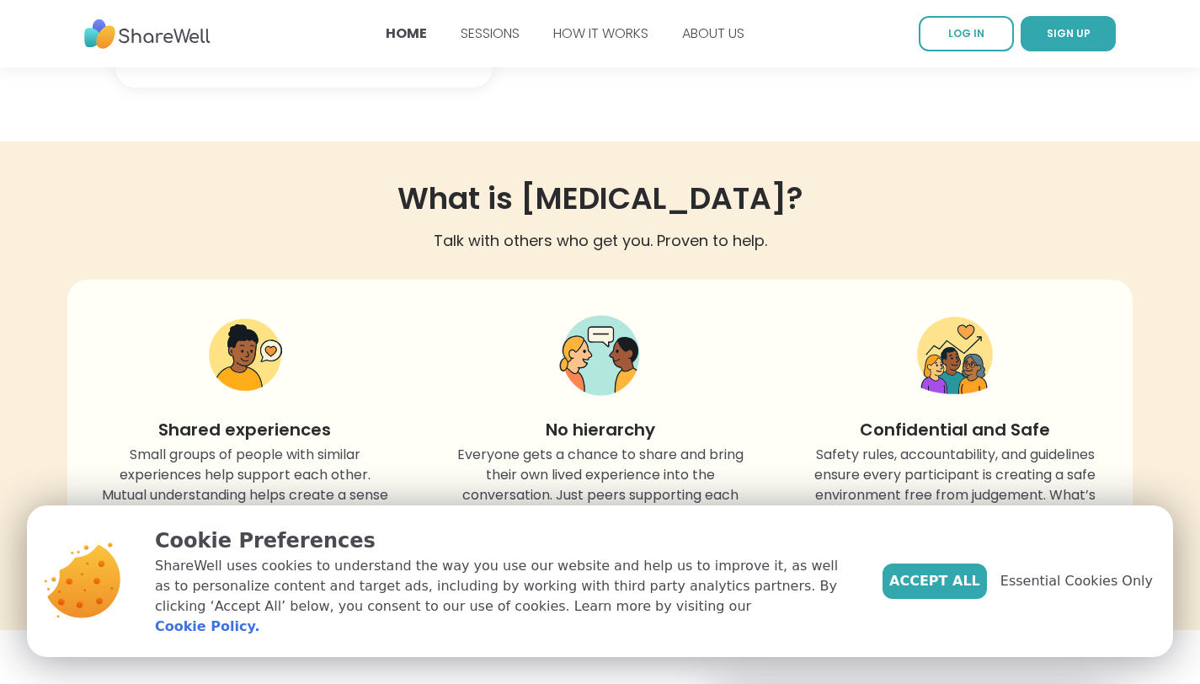
scroll to position [1426, 0]
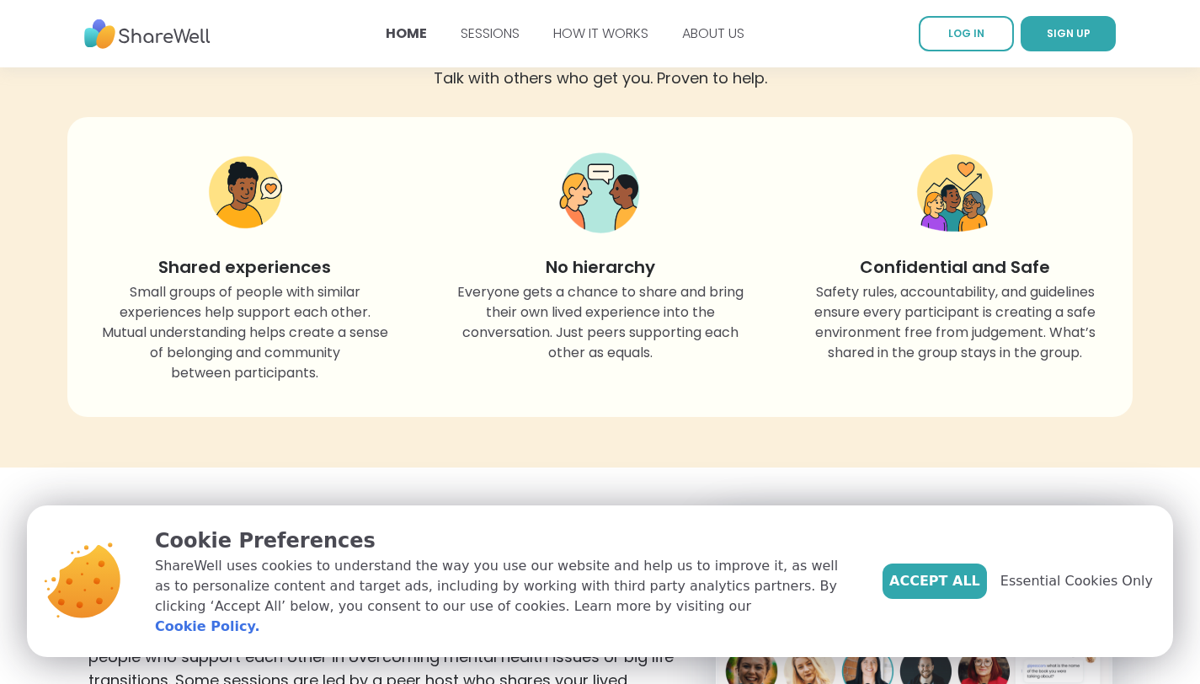
click at [955, 591] on span "Accept All" at bounding box center [934, 581] width 91 height 20
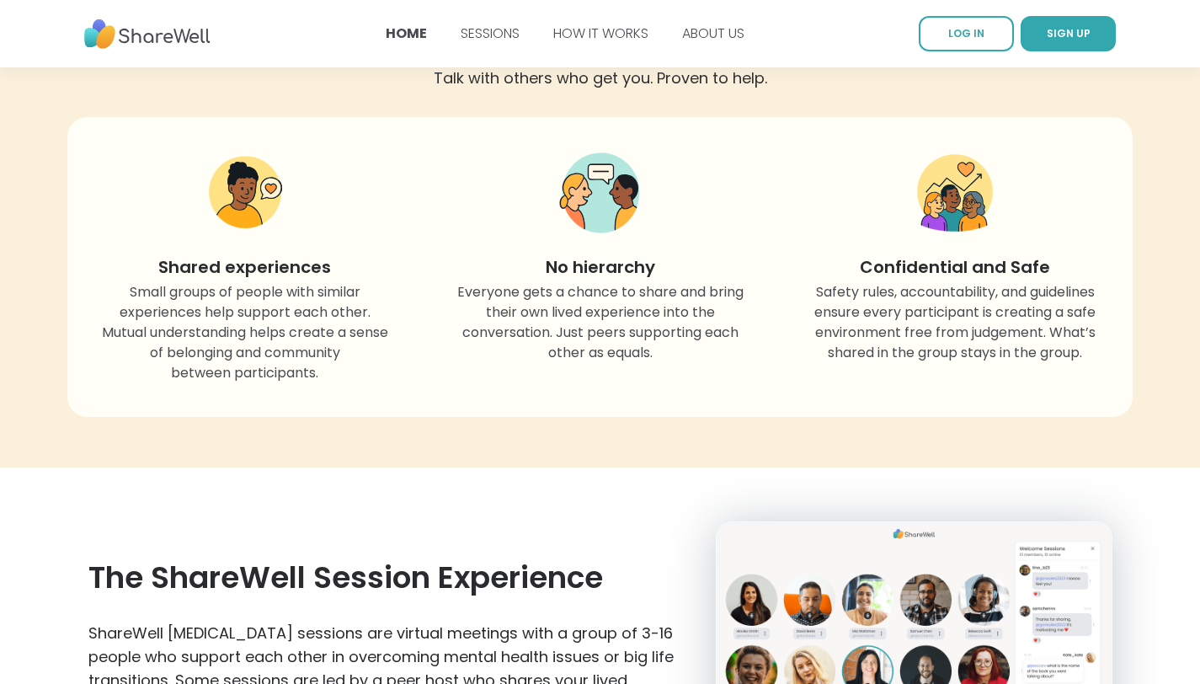
click at [963, 236] on img at bounding box center [955, 193] width 84 height 85
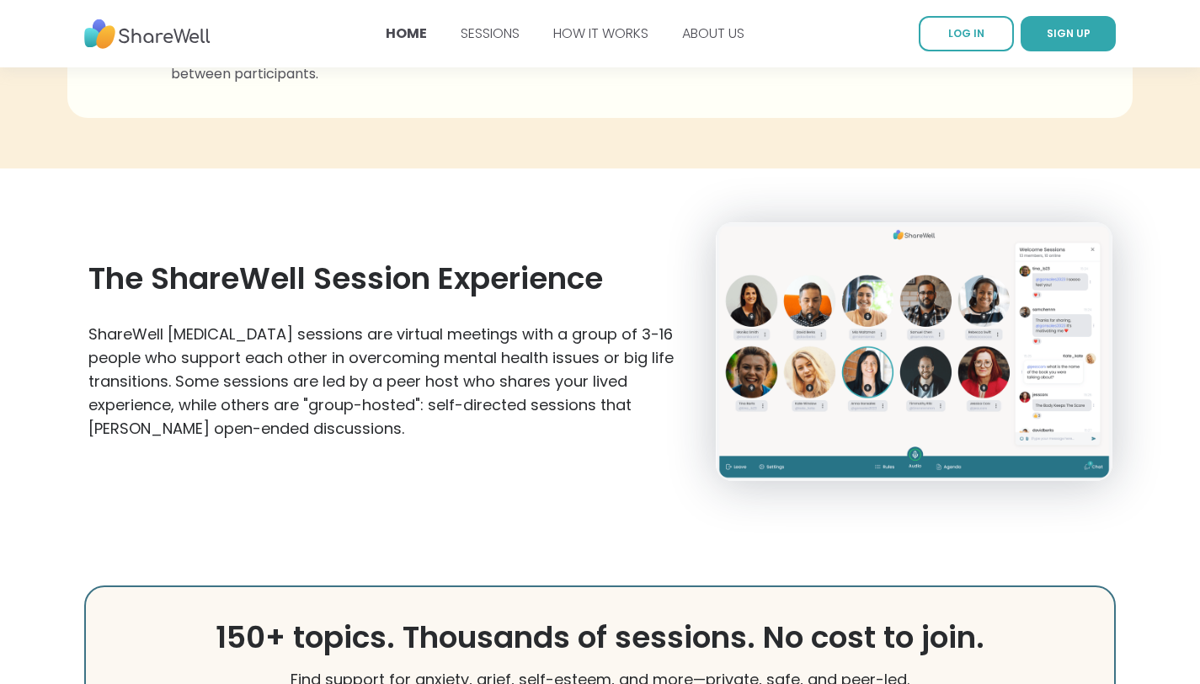
scroll to position [1768, 0]
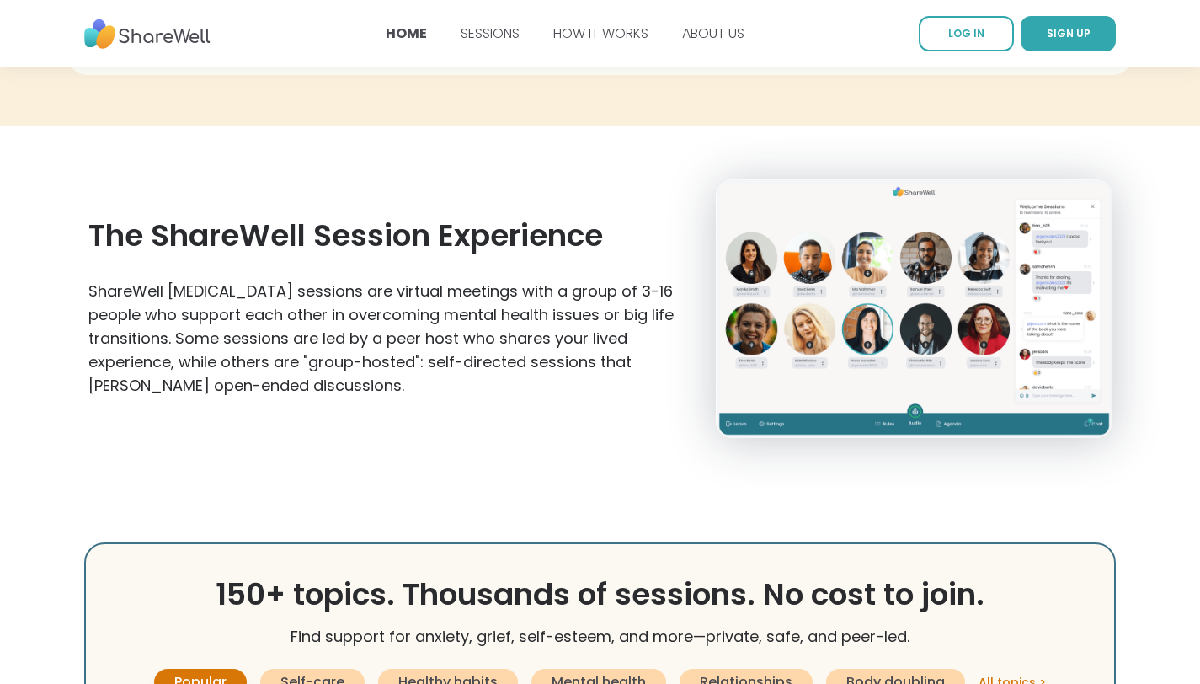
click at [917, 337] on img at bounding box center [914, 308] width 396 height 259
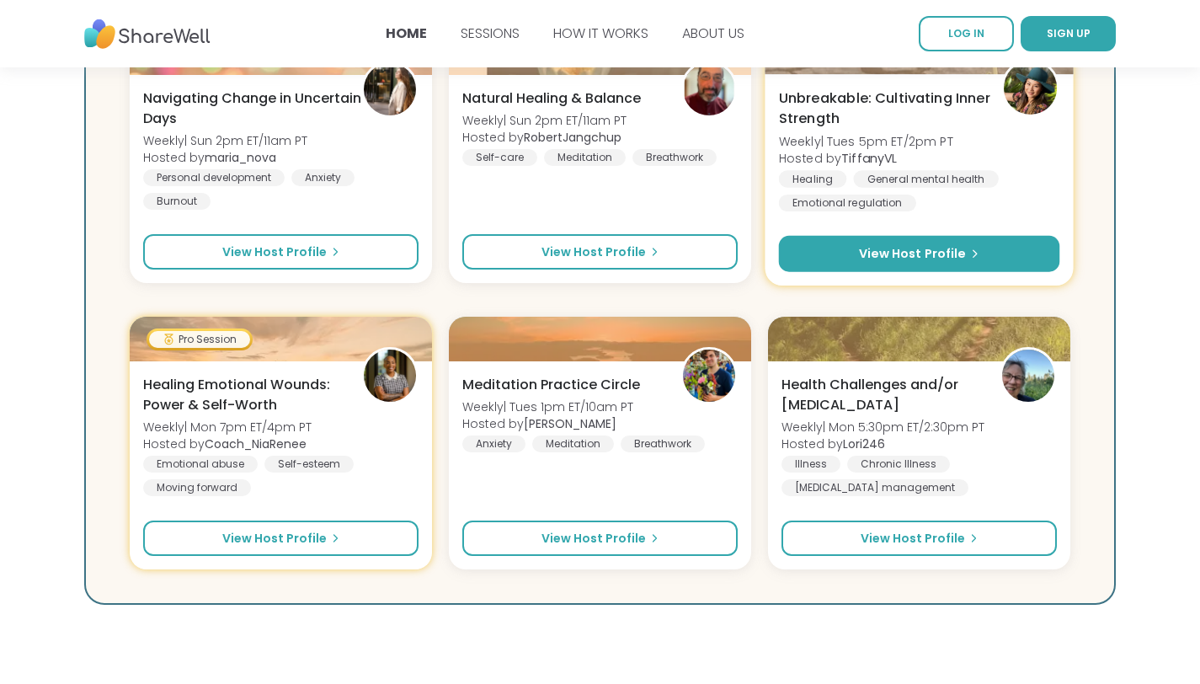
scroll to position [2421, 0]
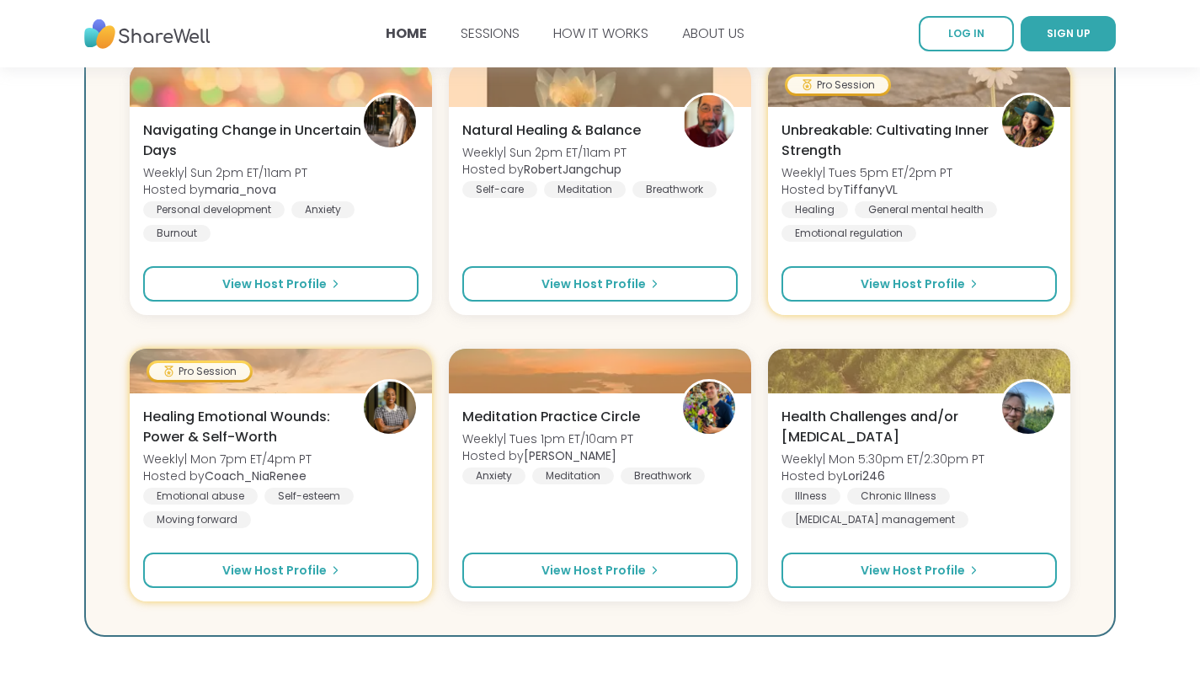
click at [748, 39] on span "Relationships" at bounding box center [746, 29] width 93 height 20
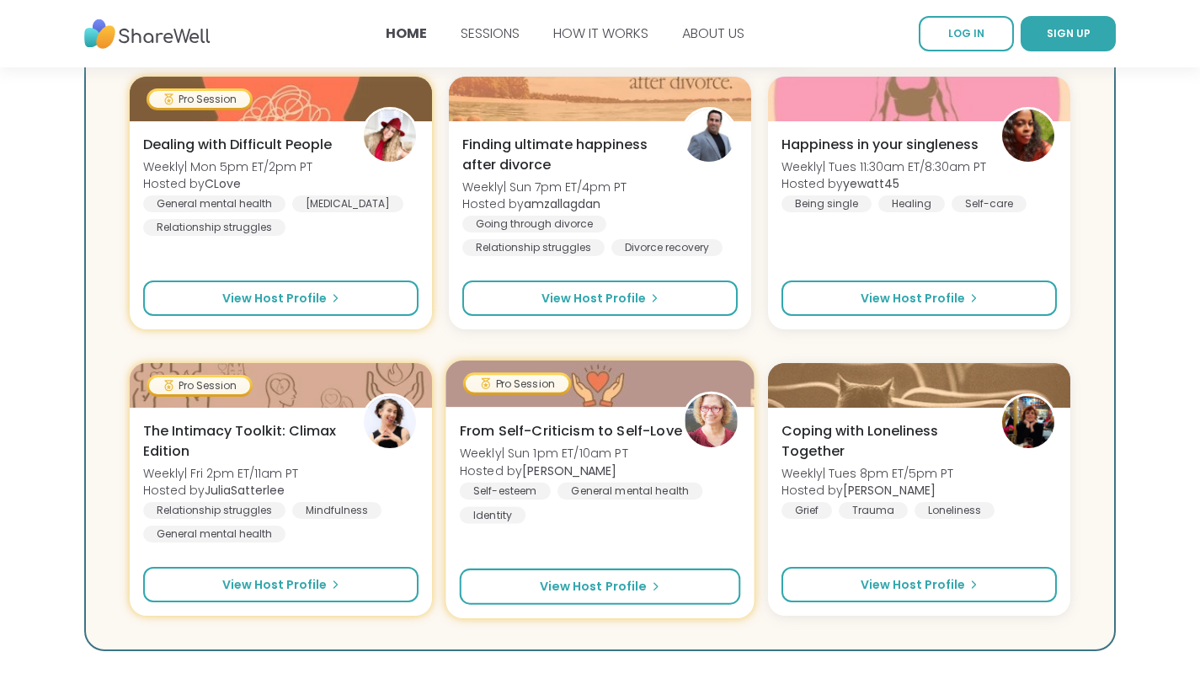
scroll to position [2398, 0]
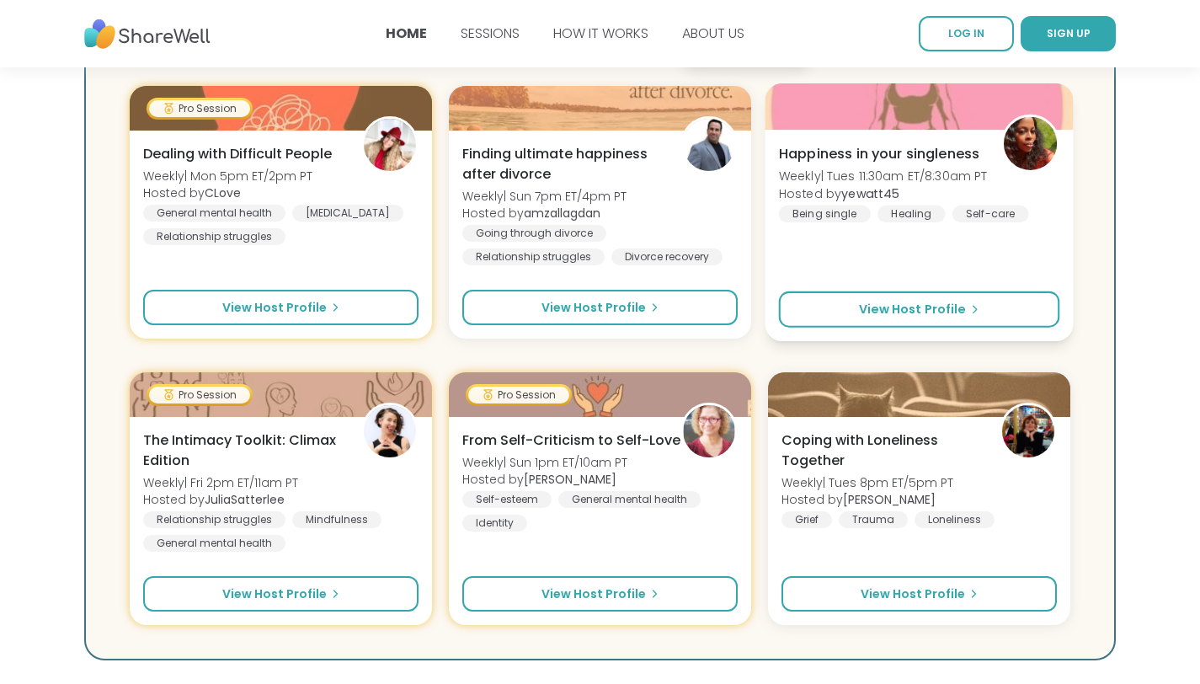
click at [839, 163] on span "Happiness in your singleness" at bounding box center [879, 153] width 201 height 20
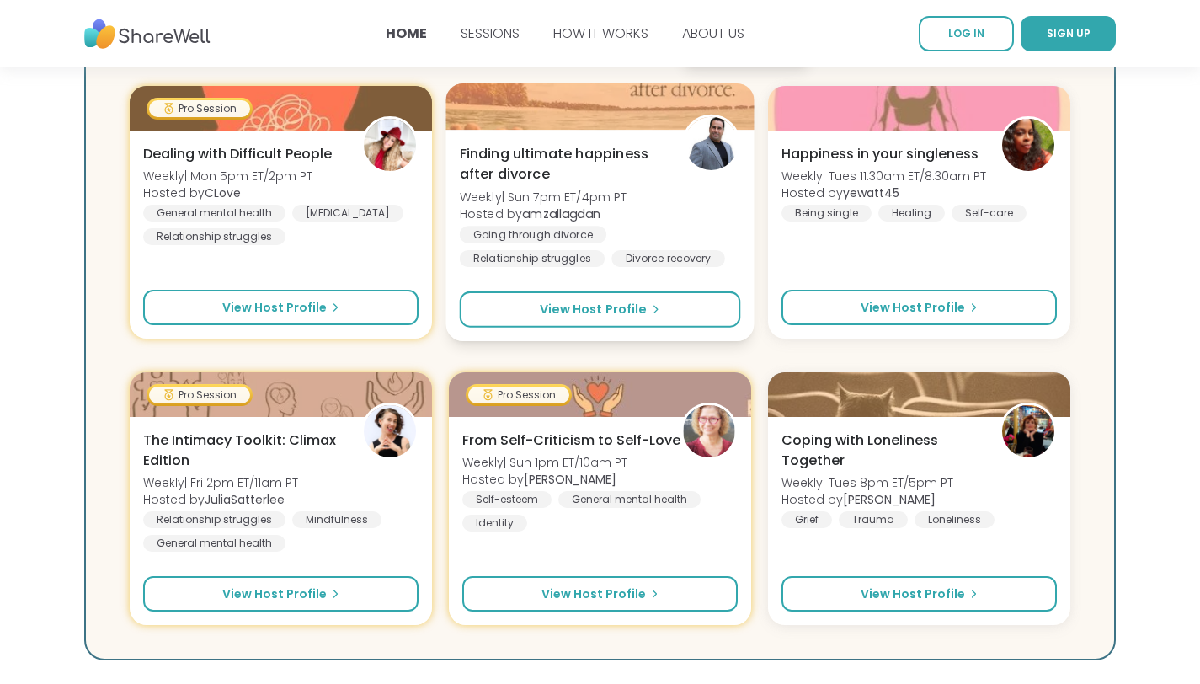
click at [643, 184] on span "Finding ultimate happiness after divorce" at bounding box center [572, 163] width 225 height 41
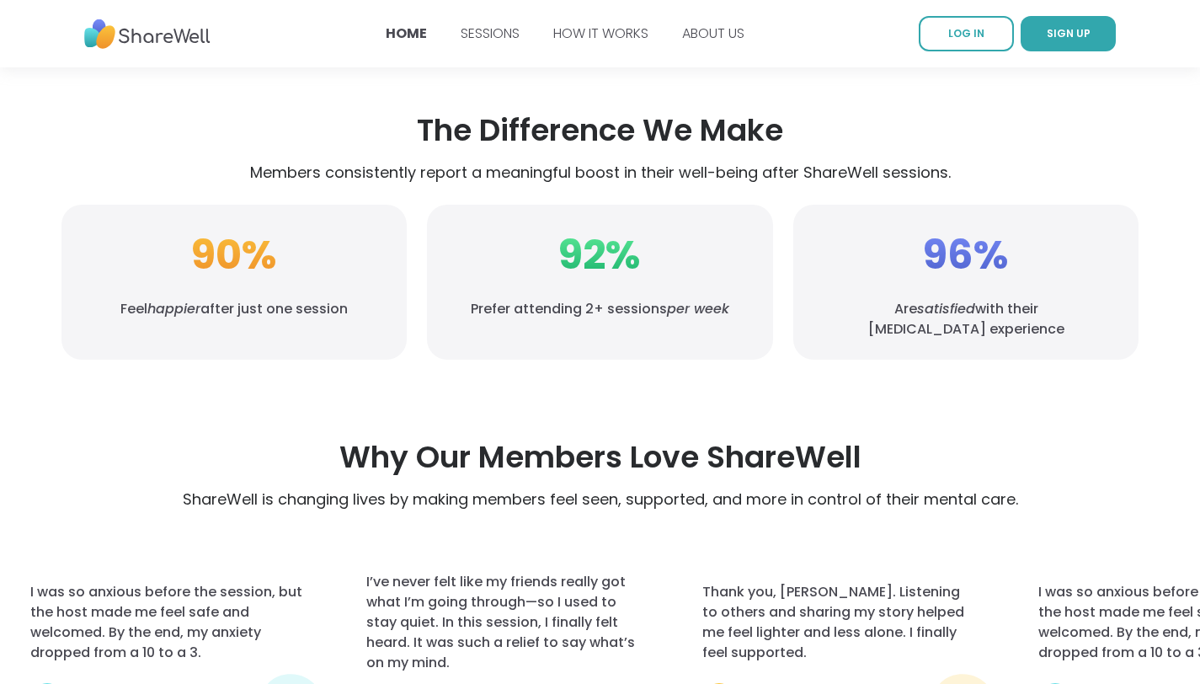
scroll to position [3065, 0]
